Goal: Task Accomplishment & Management: Complete application form

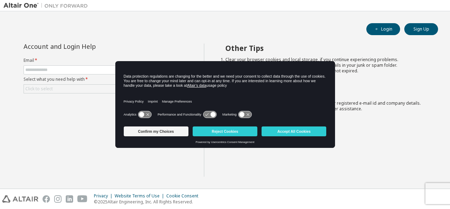
click at [134, 163] on div "Account and Login Help Email * Select what you need help with * Click to select…" at bounding box center [104, 110] width 201 height 133
click at [174, 20] on div "Login Sign Up Account and Login Help Email * Select what you need help with * C…" at bounding box center [225, 100] width 443 height 171
click at [300, 131] on button "Accept All Cookies" at bounding box center [294, 132] width 65 height 10
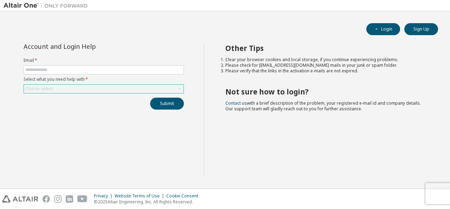
click at [179, 88] on icon at bounding box center [179, 88] width 7 height 7
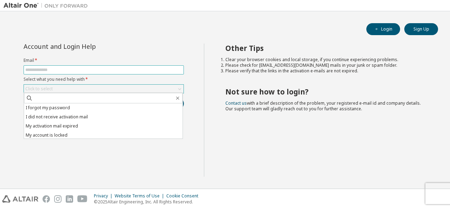
click at [133, 68] on input "text" at bounding box center [103, 70] width 157 height 6
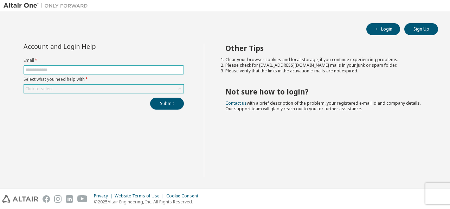
type input "**********"
drag, startPoint x: 181, startPoint y: 88, endPoint x: 170, endPoint y: 92, distance: 11.5
click at [181, 89] on icon at bounding box center [179, 88] width 7 height 7
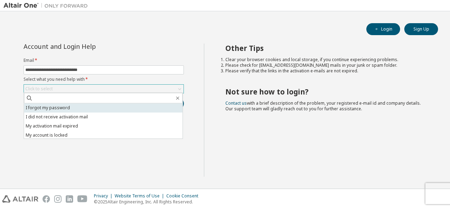
click at [133, 108] on li "I forgot my password" at bounding box center [103, 107] width 159 height 9
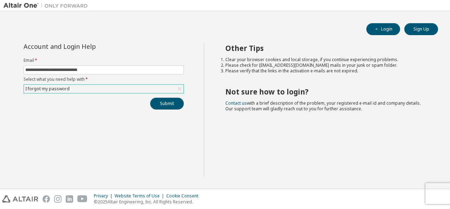
click at [165, 104] on button "Submit" at bounding box center [167, 104] width 34 height 12
click at [379, 194] on span "Bad Request" at bounding box center [369, 196] width 26 height 6
click at [436, 196] on icon "button" at bounding box center [435, 195] width 4 height 4
click at [177, 106] on button "Submit" at bounding box center [167, 104] width 34 height 12
click at [435, 194] on icon "button" at bounding box center [435, 195] width 2 height 2
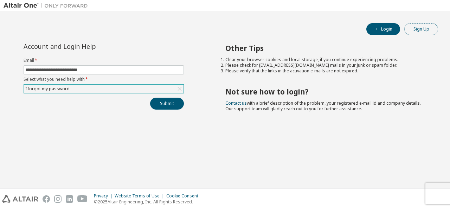
click at [418, 27] on button "Sign Up" at bounding box center [422, 29] width 34 height 12
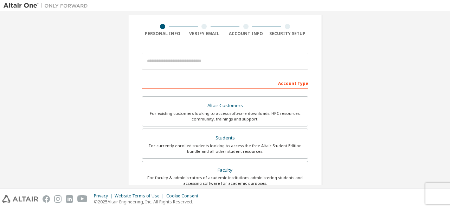
scroll to position [35, 0]
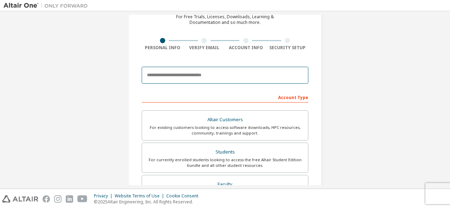
click at [207, 78] on input "email" at bounding box center [225, 75] width 167 height 17
type input "**********"
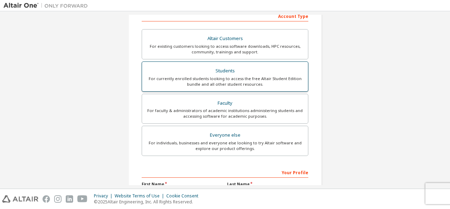
scroll to position [106, 0]
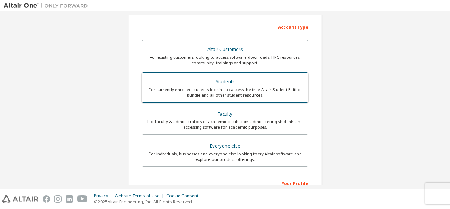
click at [207, 84] on div "Students" at bounding box center [225, 82] width 158 height 10
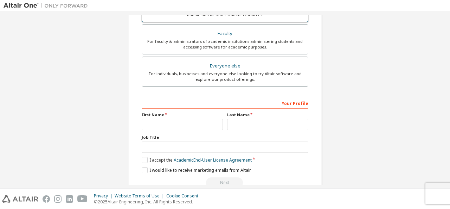
scroll to position [224, 0]
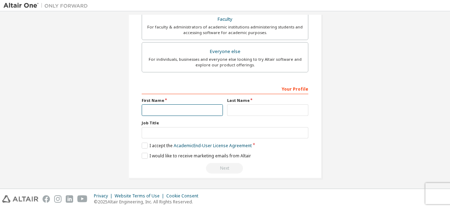
click at [201, 112] on input "text" at bounding box center [182, 110] width 81 height 12
type input "*********"
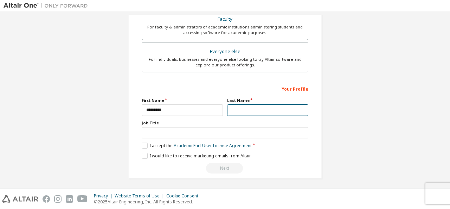
click at [251, 107] on input "text" at bounding box center [267, 110] width 81 height 12
type input "*********"
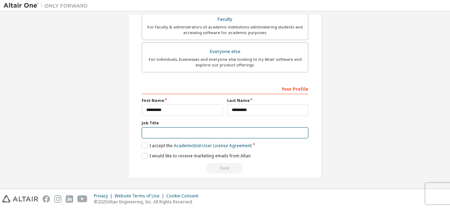
click at [249, 129] on input "text" at bounding box center [225, 133] width 167 height 12
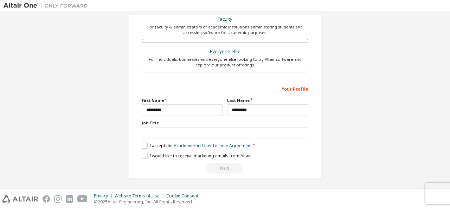
click at [142, 143] on label "I accept the Academic End-User License Agreement" at bounding box center [197, 146] width 110 height 6
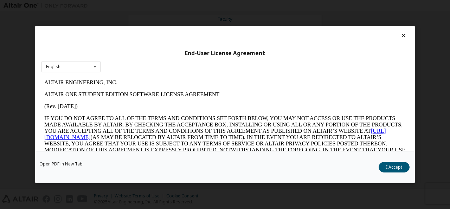
scroll to position [0, 0]
click at [400, 38] on icon at bounding box center [403, 35] width 7 height 6
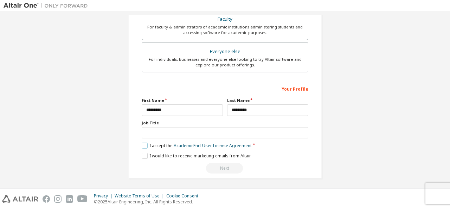
click at [142, 145] on label "I accept the Academic End-User License Agreement" at bounding box center [197, 146] width 110 height 6
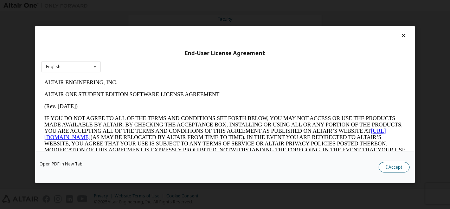
click at [393, 166] on button "I Accept" at bounding box center [394, 167] width 31 height 11
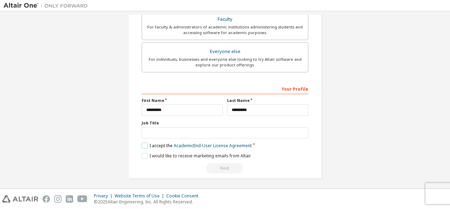
click at [142, 144] on label "I accept the Academic End-User License Agreement" at bounding box center [197, 146] width 110 height 6
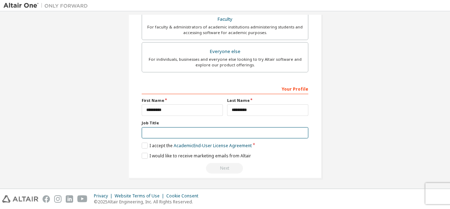
click at [171, 130] on input "text" at bounding box center [225, 133] width 167 height 12
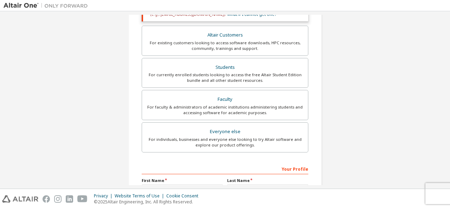
scroll to position [189, 0]
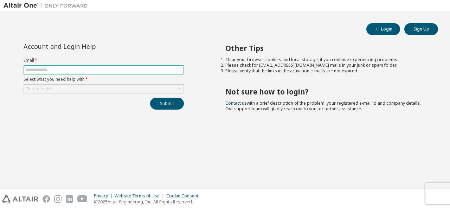
click at [63, 66] on span at bounding box center [104, 69] width 160 height 9
click at [64, 68] on input "text" at bounding box center [103, 70] width 157 height 6
type input "**********"
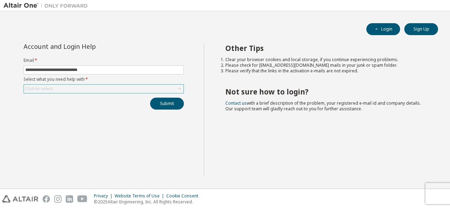
click at [129, 85] on div "Click to select" at bounding box center [104, 89] width 160 height 8
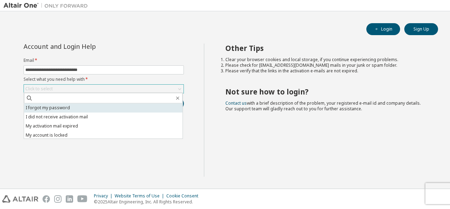
click at [104, 110] on li "I forgot my password" at bounding box center [103, 107] width 159 height 9
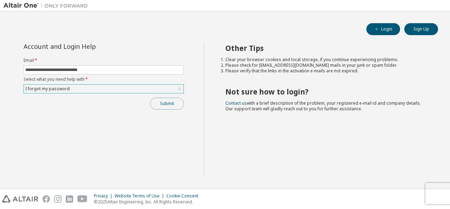
click at [169, 101] on button "Submit" at bounding box center [167, 104] width 34 height 12
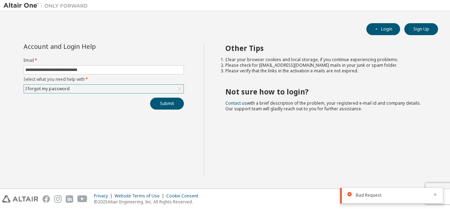
click at [367, 195] on span "Bad Request" at bounding box center [369, 196] width 26 height 6
drag, startPoint x: 351, startPoint y: 195, endPoint x: 361, endPoint y: 193, distance: 9.3
click at [351, 195] on icon at bounding box center [350, 194] width 4 height 4
click at [437, 193] on icon "button" at bounding box center [435, 195] width 4 height 4
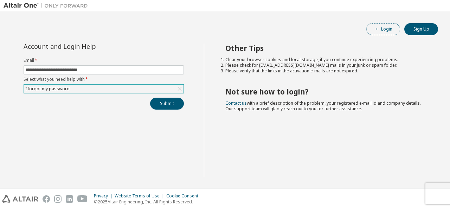
click at [374, 27] on span "button" at bounding box center [377, 29] width 6 height 6
